Goal: Transaction & Acquisition: Subscribe to service/newsletter

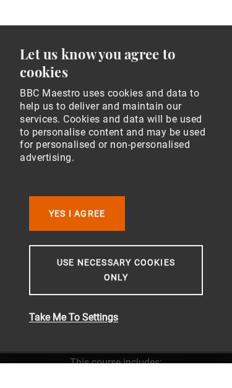
scroll to position [3, 0]
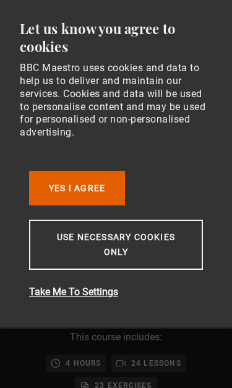
click at [143, 246] on button "Use necessary cookies only" at bounding box center [116, 245] width 174 height 50
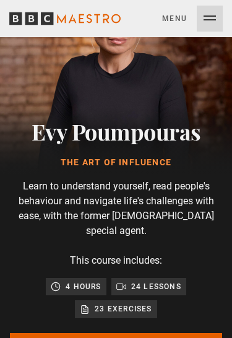
scroll to position [55, 0]
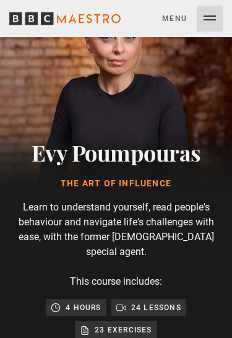
click at [209, 19] on button "Menu Close" at bounding box center [192, 19] width 61 height 26
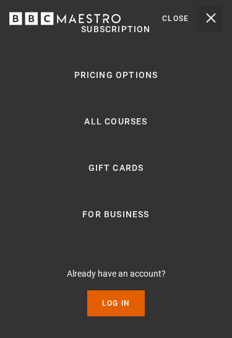
scroll to position [25, 0]
click at [125, 121] on link "All Courses" at bounding box center [115, 121] width 63 height 15
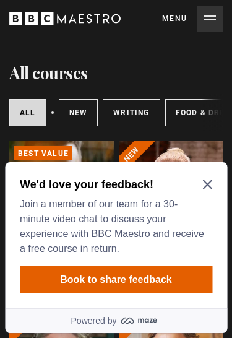
click at [204, 184] on icon "Close Maze Prompt" at bounding box center [207, 184] width 10 height 10
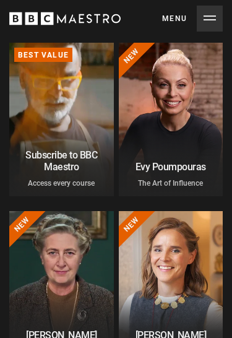
scroll to position [95, 0]
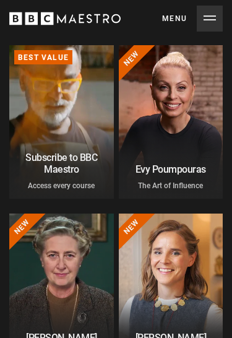
click at [9, 46] on link "Learn more about BBC Maestro" at bounding box center [9, 46] width 0 height 0
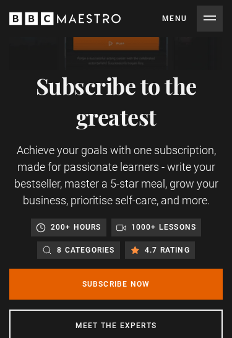
scroll to position [135, 0]
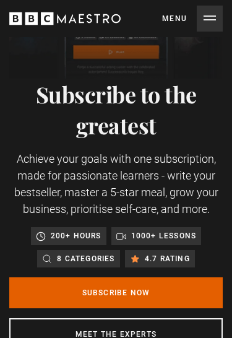
click at [147, 294] on link "Subscribe Now" at bounding box center [115, 292] width 213 height 31
